Goal: Task Accomplishment & Management: Manage account settings

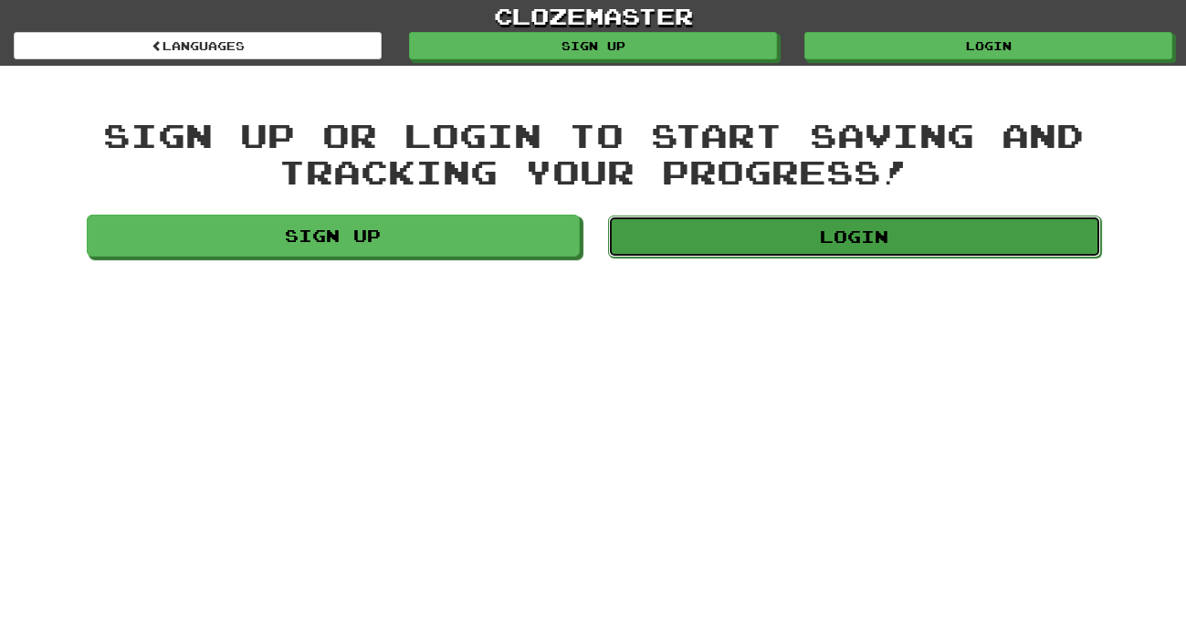
click at [919, 225] on link "Login" at bounding box center [854, 236] width 493 height 42
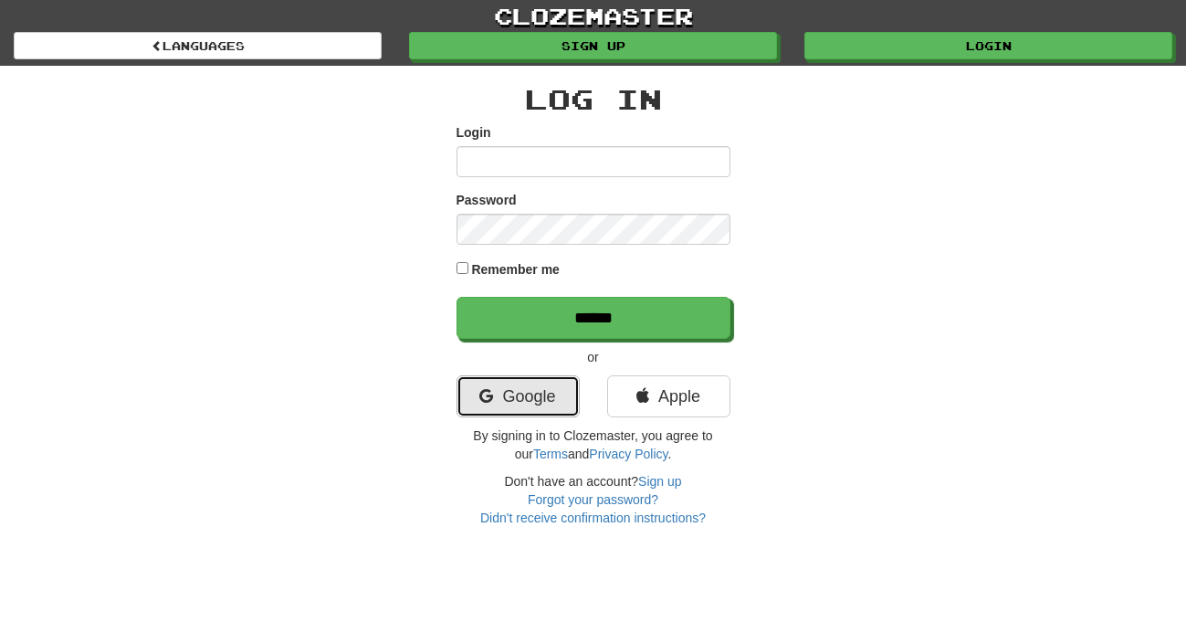
click at [541, 388] on link "Google" at bounding box center [517, 396] width 123 height 42
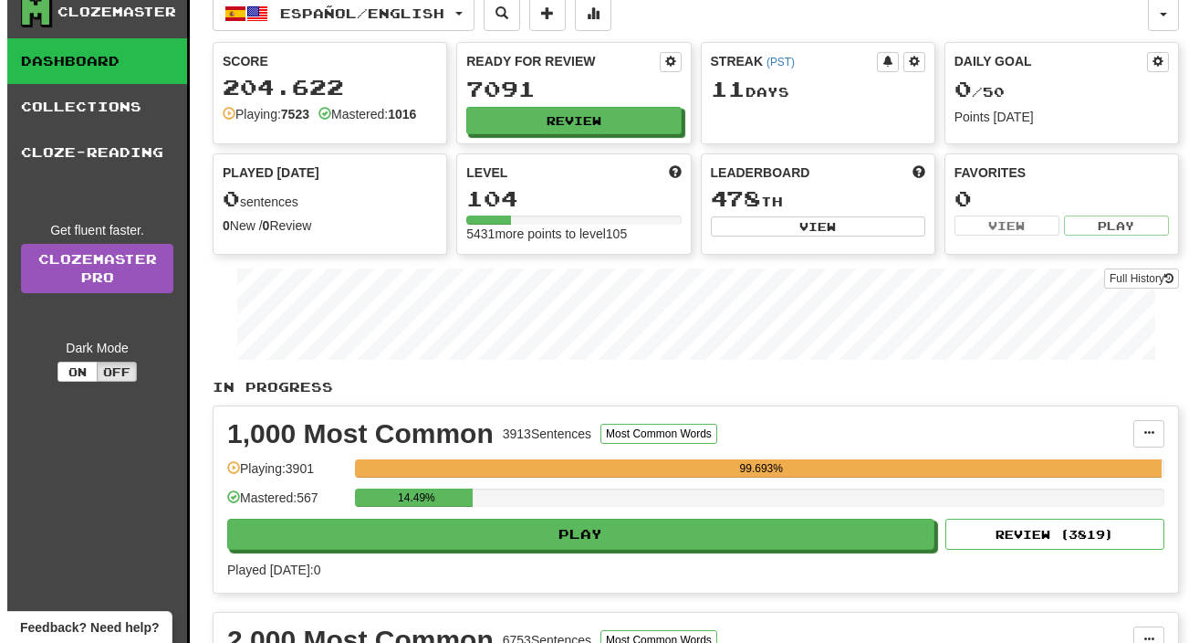
scroll to position [60, 0]
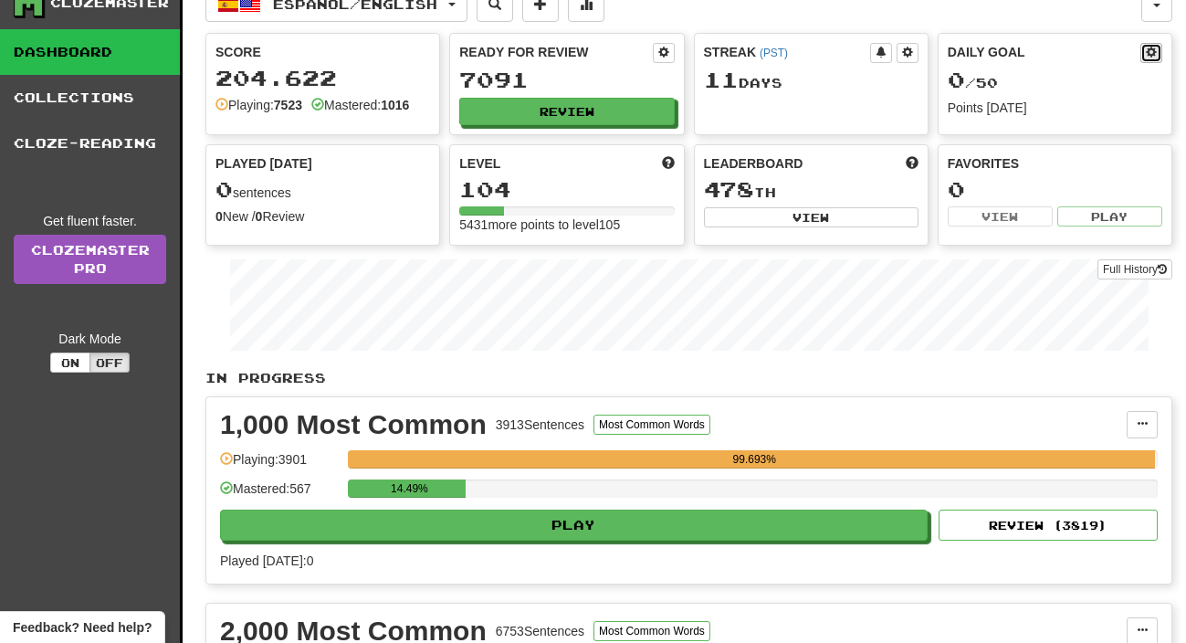
click at [1149, 57] on span at bounding box center [1151, 52] width 11 height 11
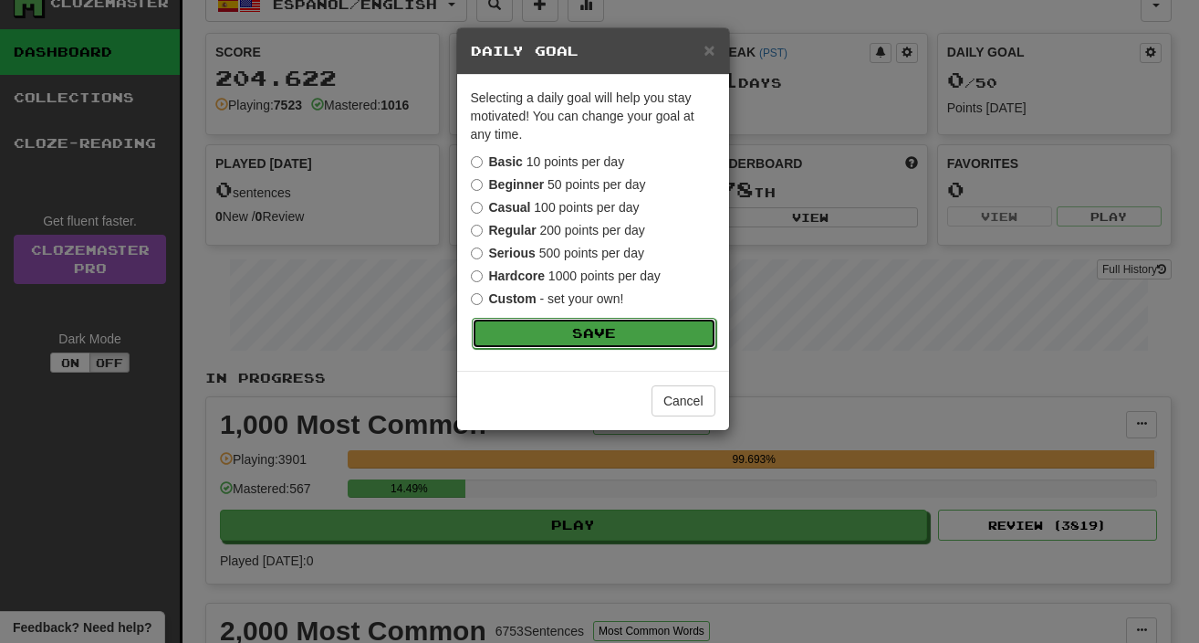
click at [625, 334] on button "Save" at bounding box center [594, 333] width 245 height 31
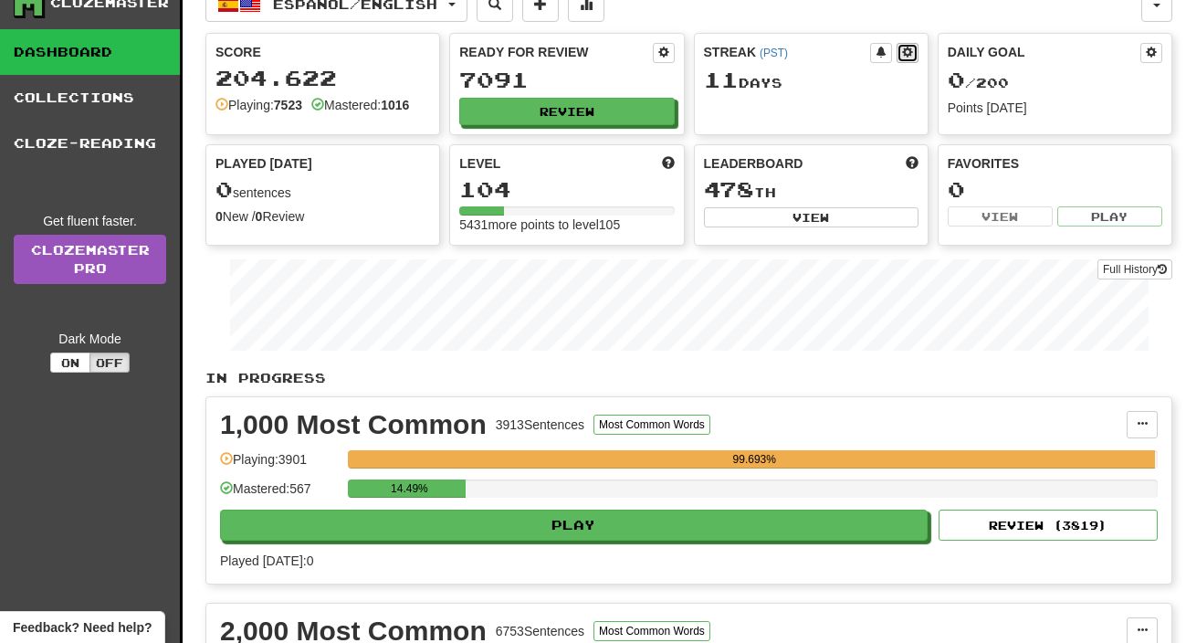
click at [908, 56] on span at bounding box center [907, 52] width 11 height 11
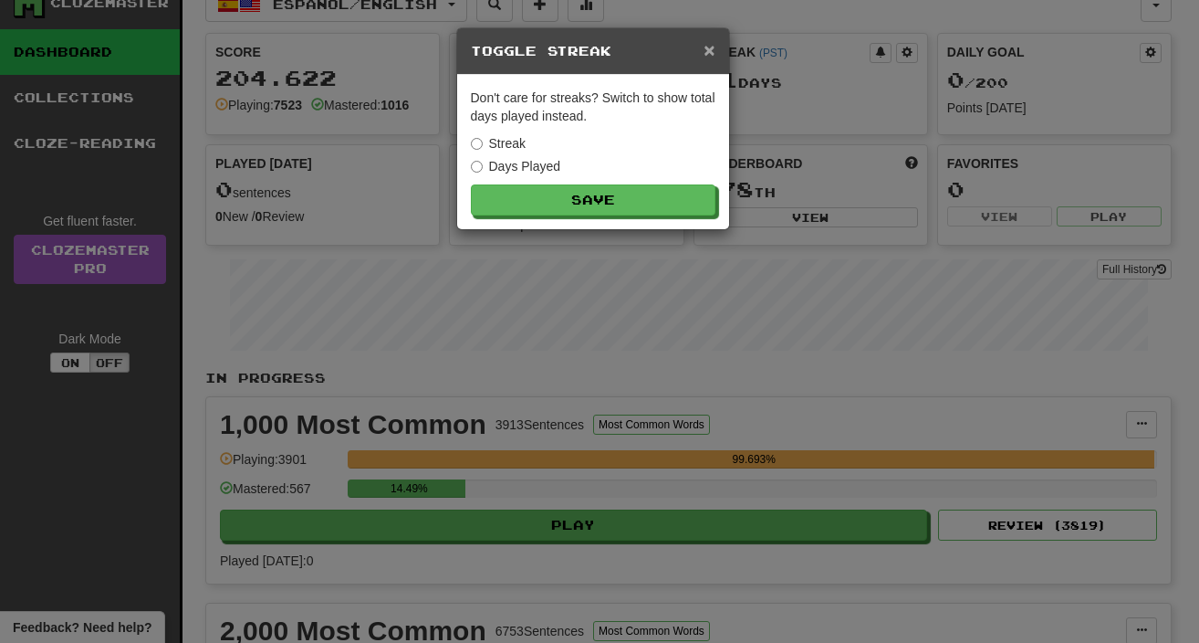
click at [712, 54] on span "×" at bounding box center [709, 49] width 11 height 21
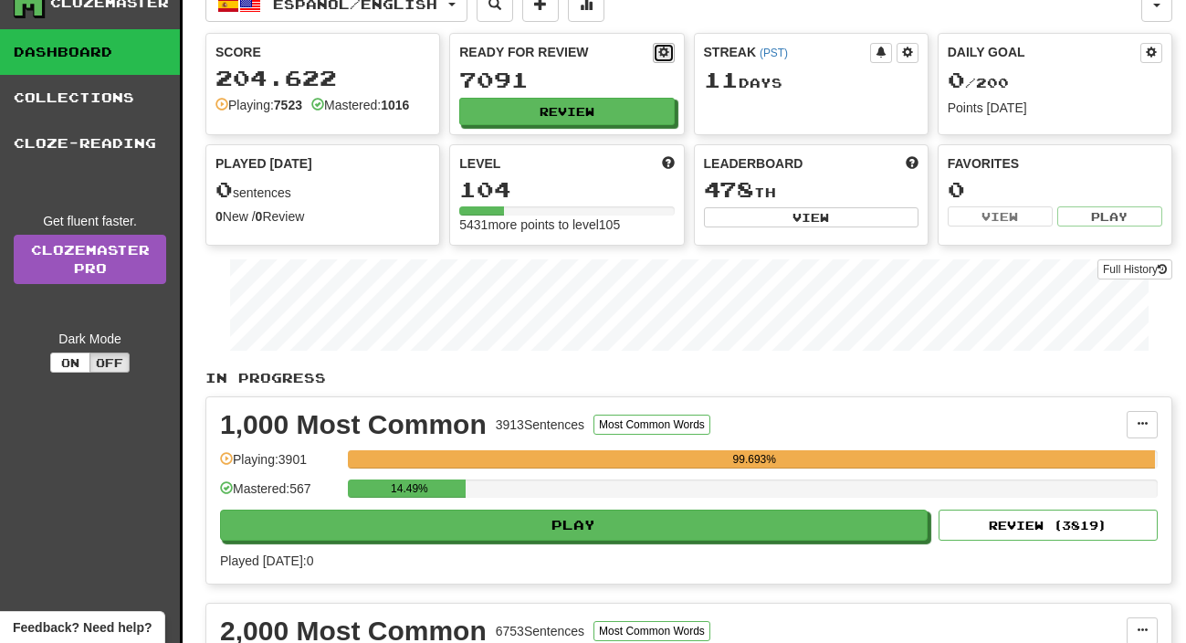
click at [663, 49] on span at bounding box center [663, 52] width 11 height 11
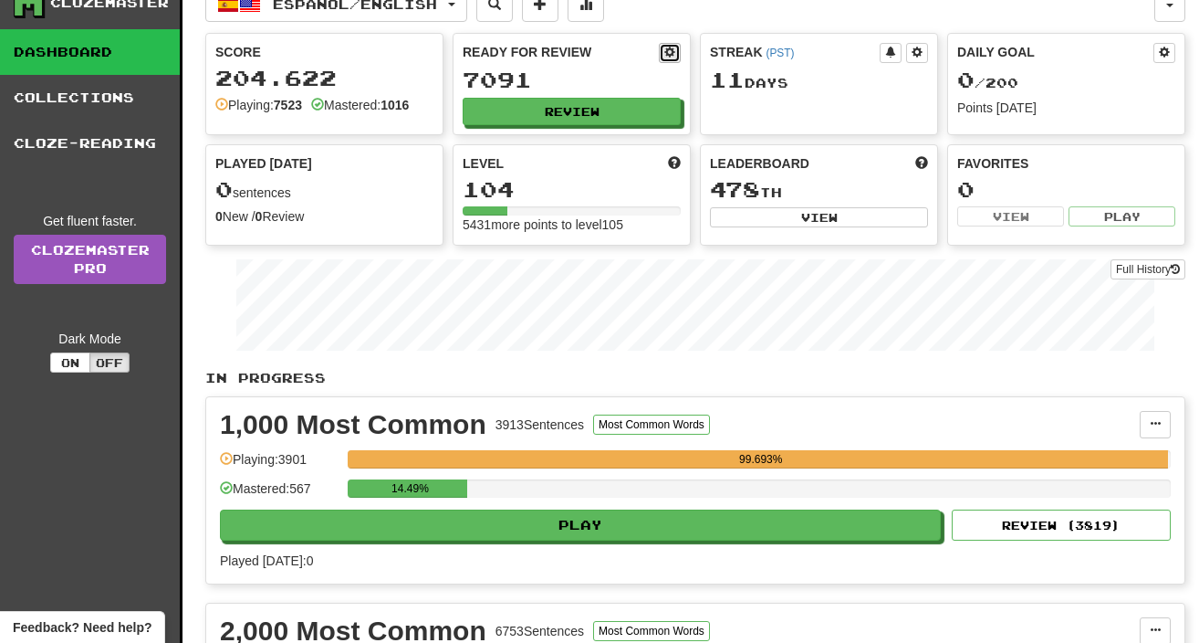
select select "*"
select select "**"
select select "***"
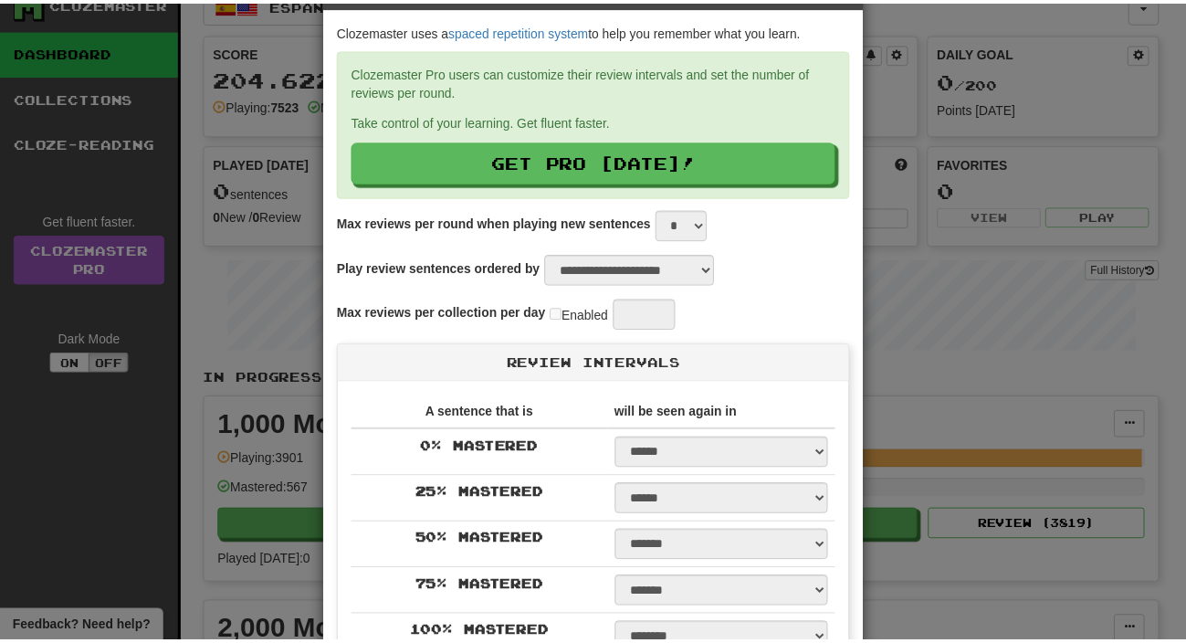
scroll to position [0, 0]
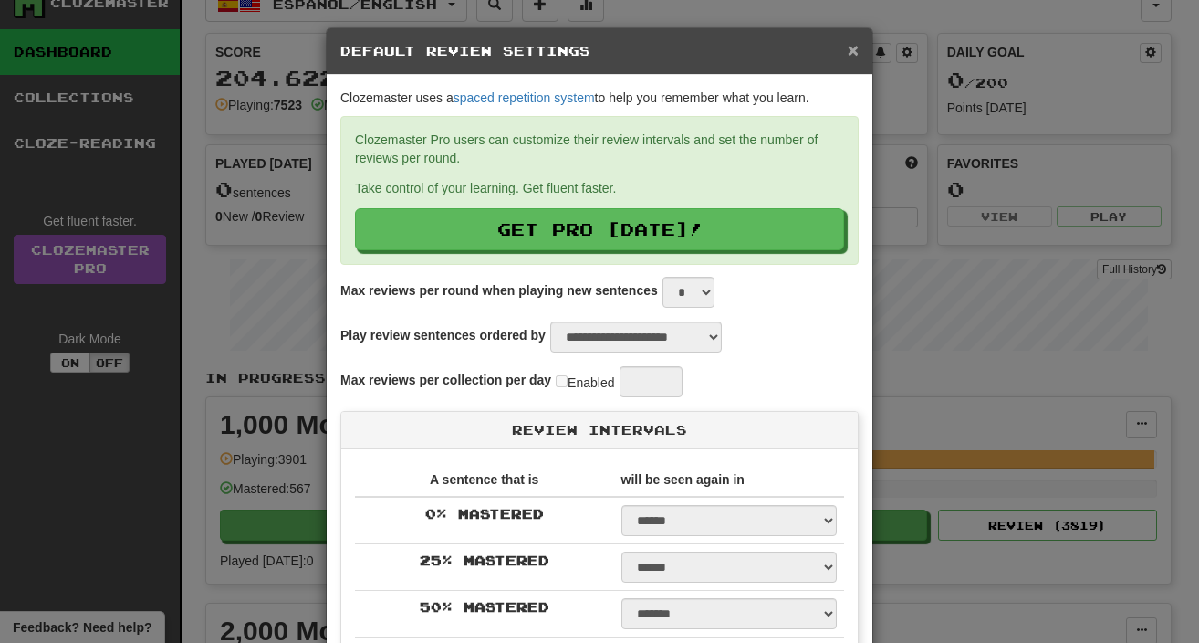
click at [849, 54] on span "×" at bounding box center [853, 49] width 11 height 21
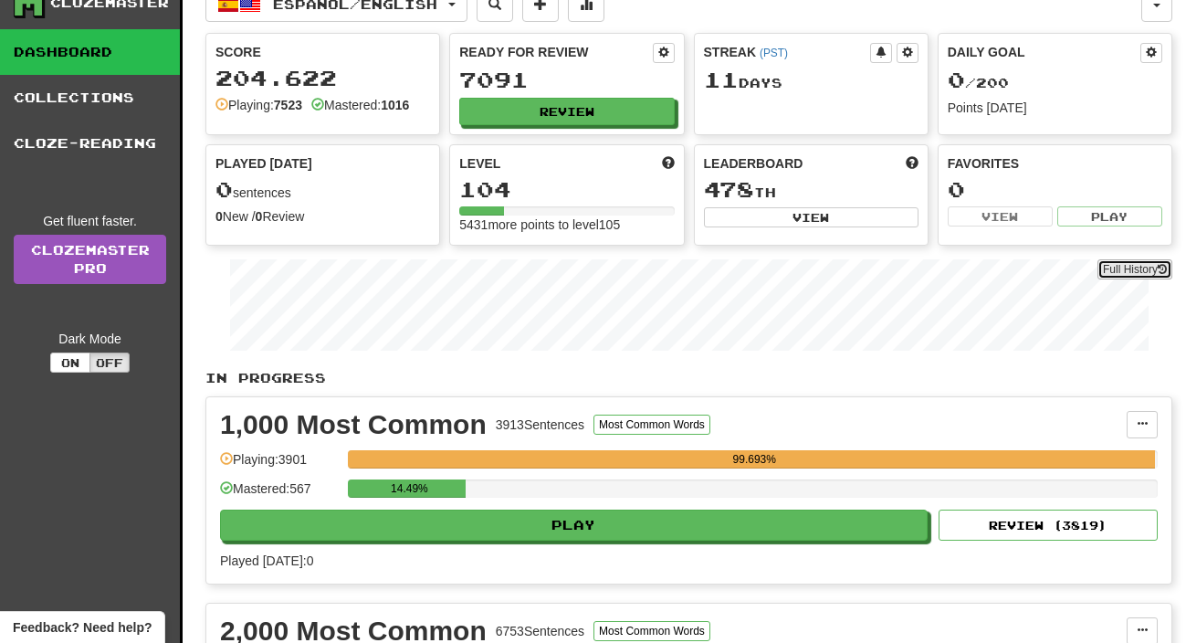
click at [1132, 267] on button "Full History" at bounding box center [1134, 269] width 75 height 20
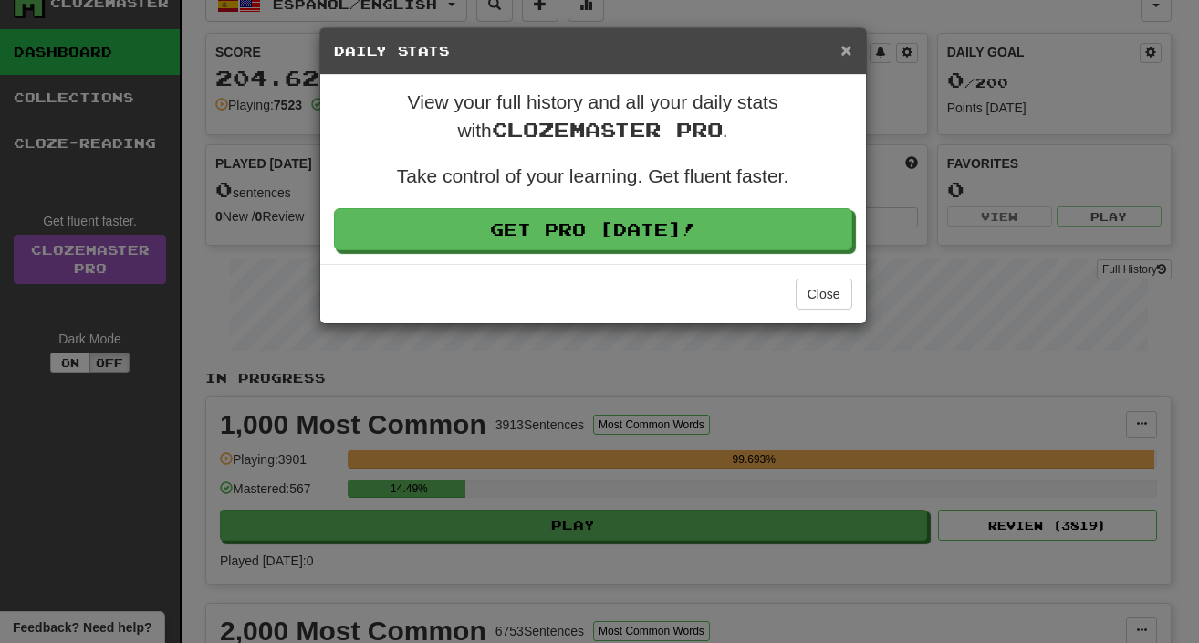
click at [845, 57] on span "×" at bounding box center [846, 49] width 11 height 21
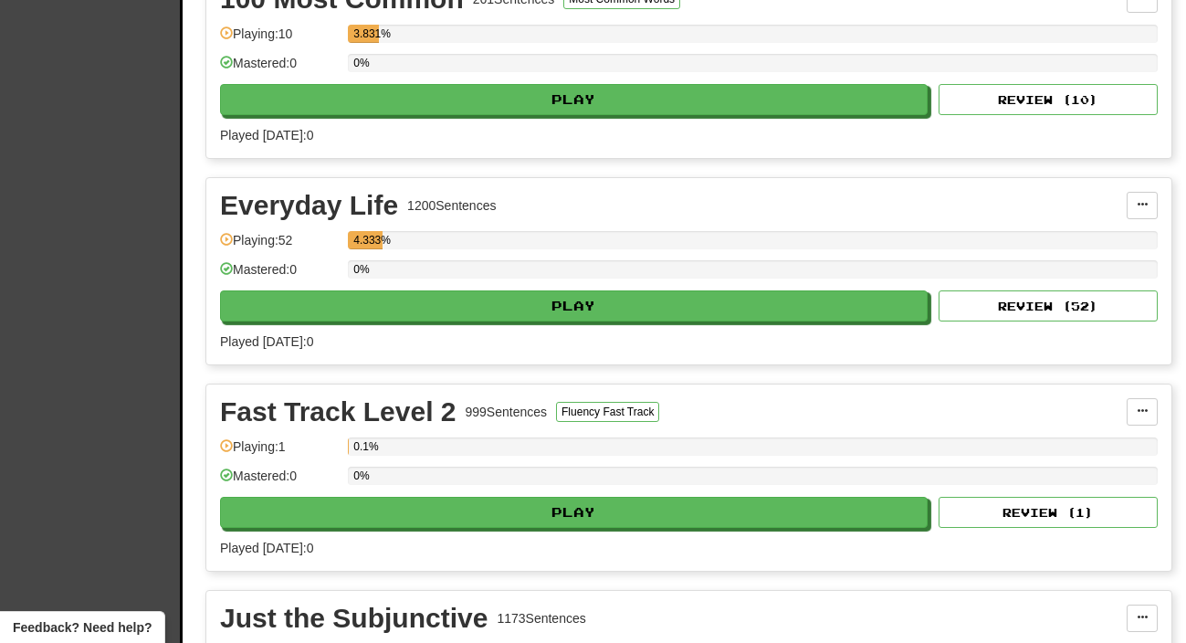
scroll to position [1113, 0]
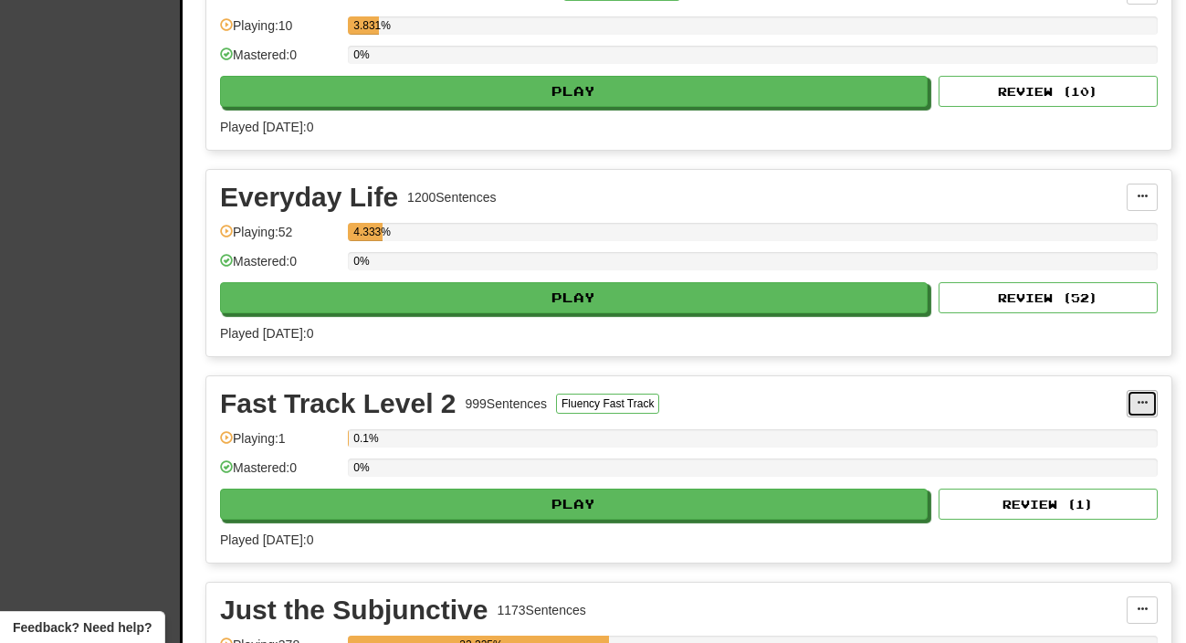
click at [1143, 406] on span at bounding box center [1141, 402] width 11 height 11
click at [1072, 382] on div "Fast Track Level 2 999 Sentences Fluency Fast Track Manage Sentences Unpin from…" at bounding box center [688, 469] width 965 height 186
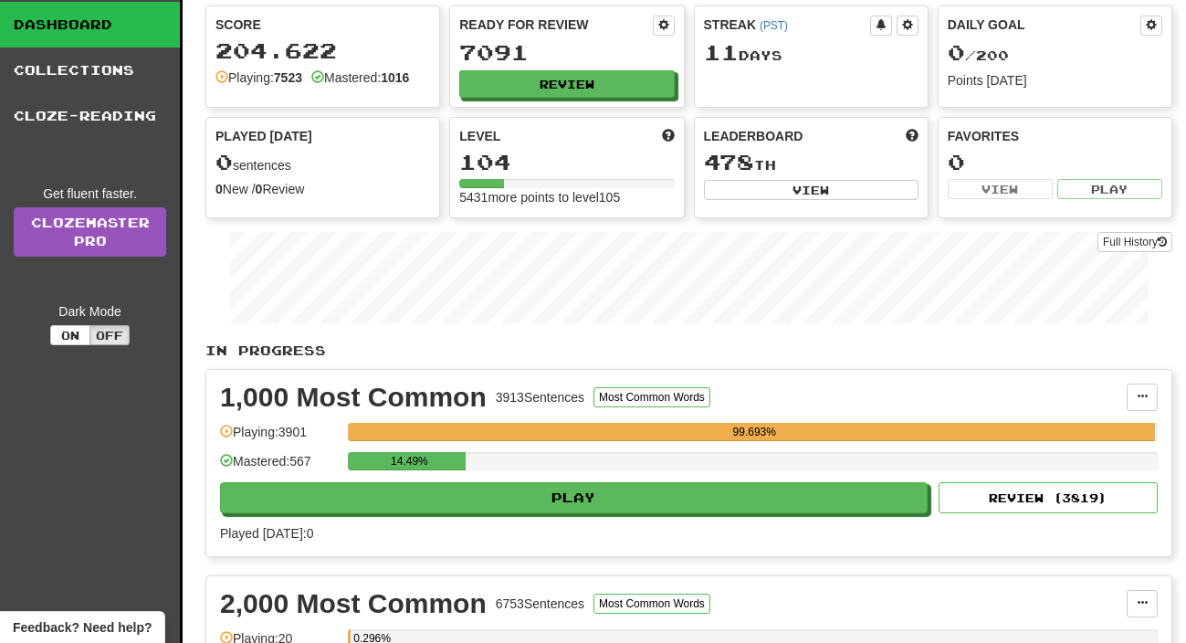
scroll to position [0, 0]
